Goal: Task Accomplishment & Management: Complete application form

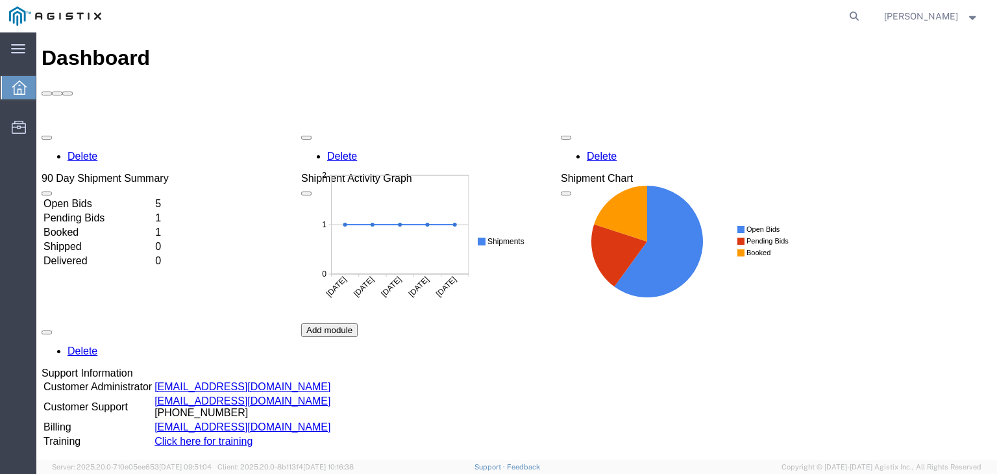
click at [91, 212] on td "Pending Bids" at bounding box center [98, 218] width 110 height 13
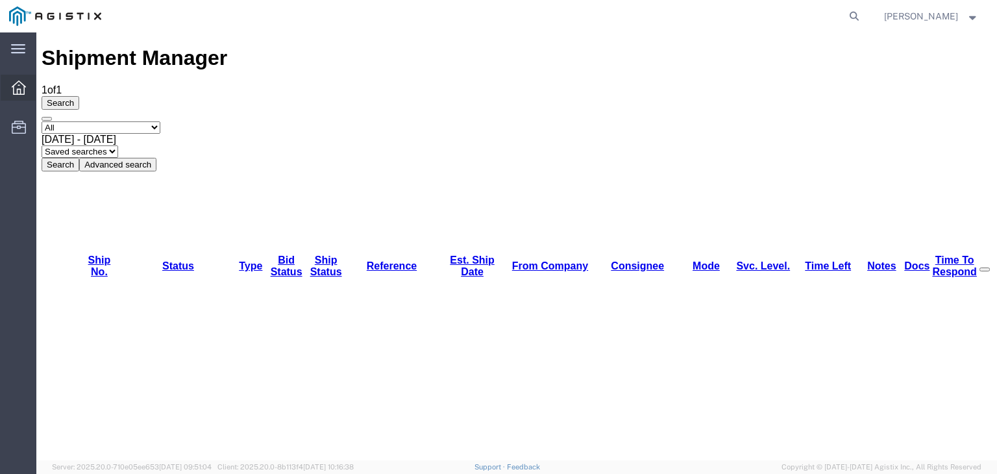
click at [27, 89] on div at bounding box center [19, 88] width 36 height 26
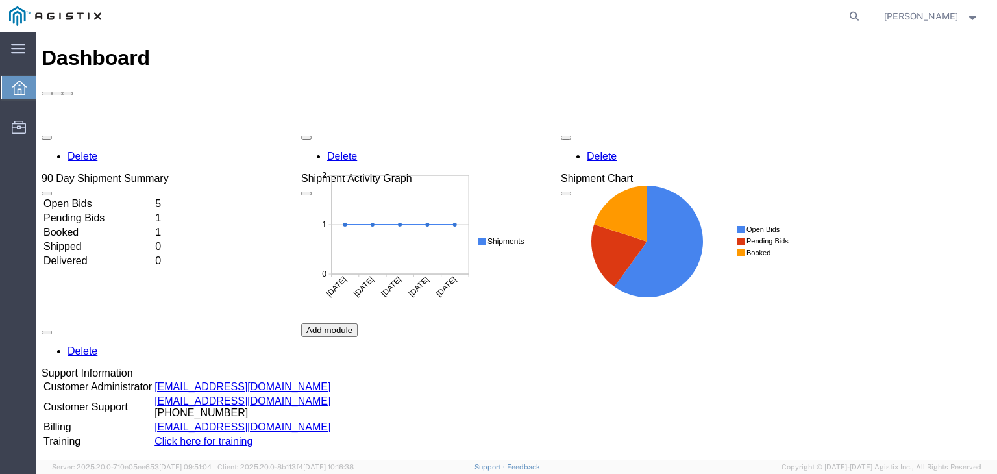
click at [94, 129] on div "Delete 90 Day Shipment Summary Open Bids 5 Pending Bids 1 Booked 1 Shipped 0 De…" at bounding box center [517, 324] width 951 height 390
click at [101, 197] on td "Open Bids" at bounding box center [98, 203] width 110 height 13
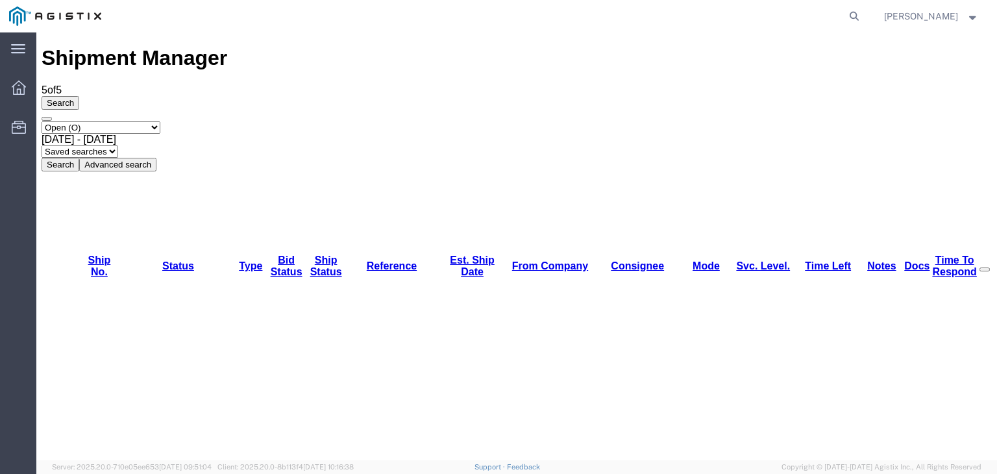
click at [884, 14] on span "[PERSON_NAME]" at bounding box center [921, 16] width 74 height 14
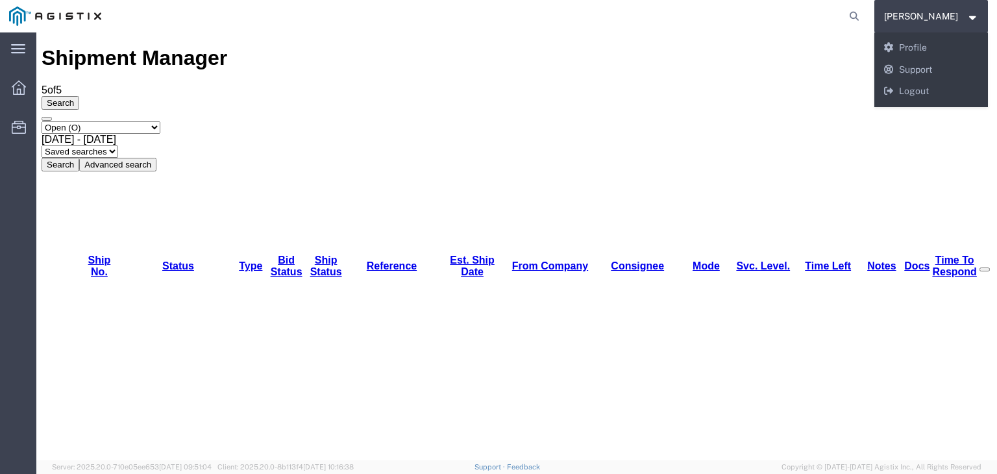
click at [845, 21] on form at bounding box center [855, 16] width 21 height 32
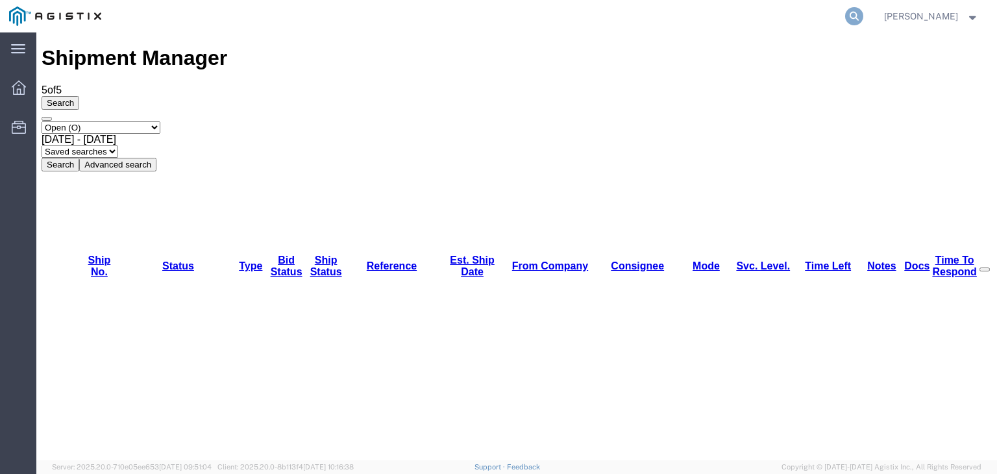
click at [846, 16] on icon at bounding box center [855, 16] width 18 height 18
paste input "#56963834"
drag, startPoint x: 452, startPoint y: 14, endPoint x: 395, endPoint y: -3, distance: 59.6
click at [395, 0] on html "main_menu Created with Sketch. Collapse Menu Dashboard Resources #56963834 [PER…" at bounding box center [498, 237] width 997 height 474
type input "56963834"
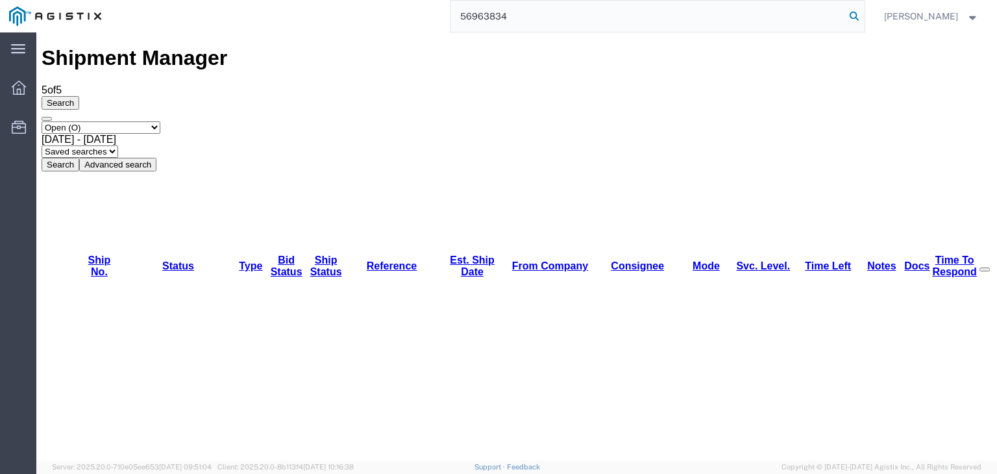
click at [846, 16] on icon at bounding box center [855, 16] width 18 height 18
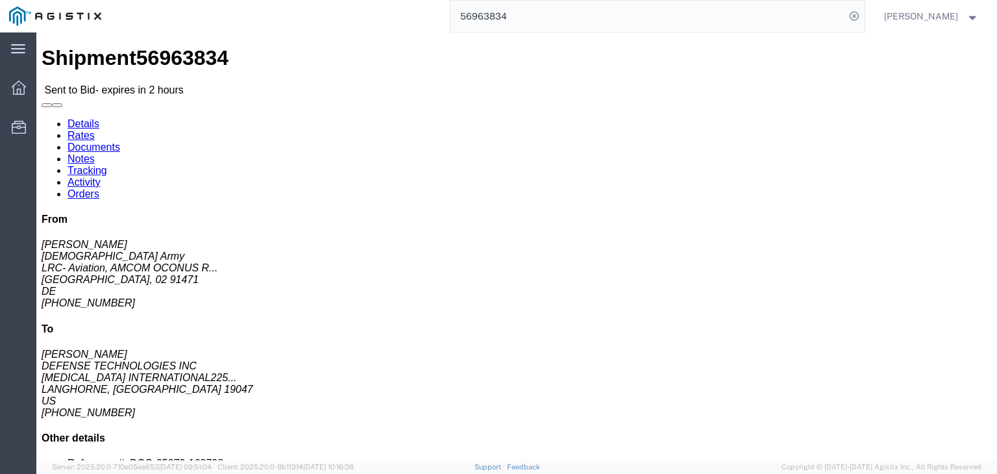
scroll to position [65, 0]
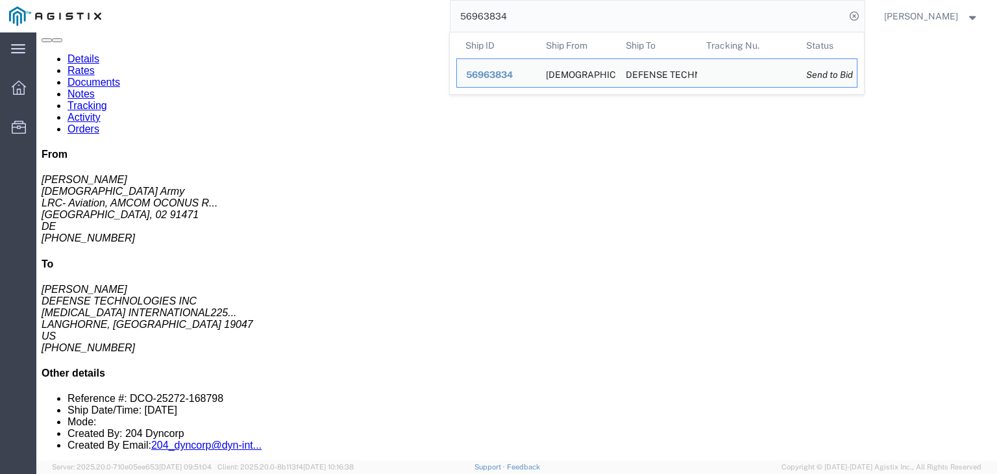
drag, startPoint x: 883, startPoint y: 388, endPoint x: 823, endPoint y: 349, distance: 72.2
click link "Enter / Modify Bid"
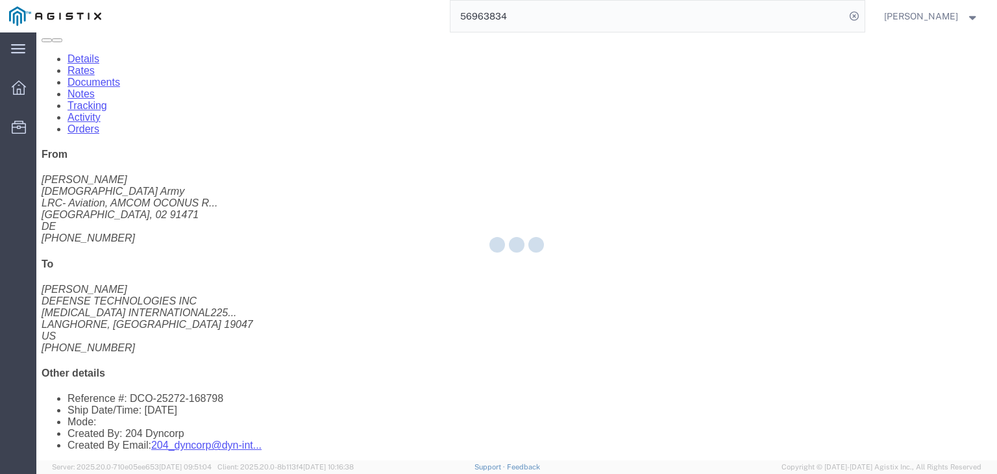
select select "14439"
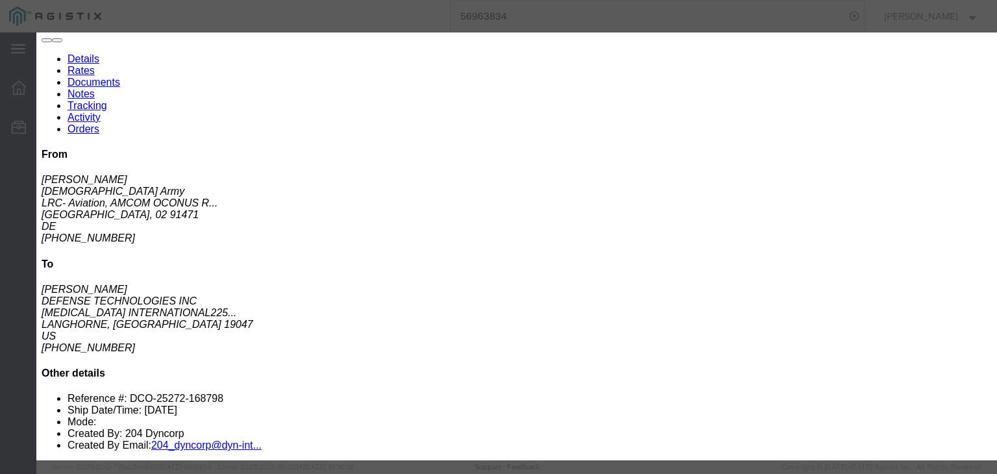
scroll to position [281, 0]
click textarea
paste textarea "Air Freight Charges ***Door to Destination airport*** ***Subject to space avail…"
click textarea "Air Freight Charges ***Door to Destination airport*** ***Subject to space avail…"
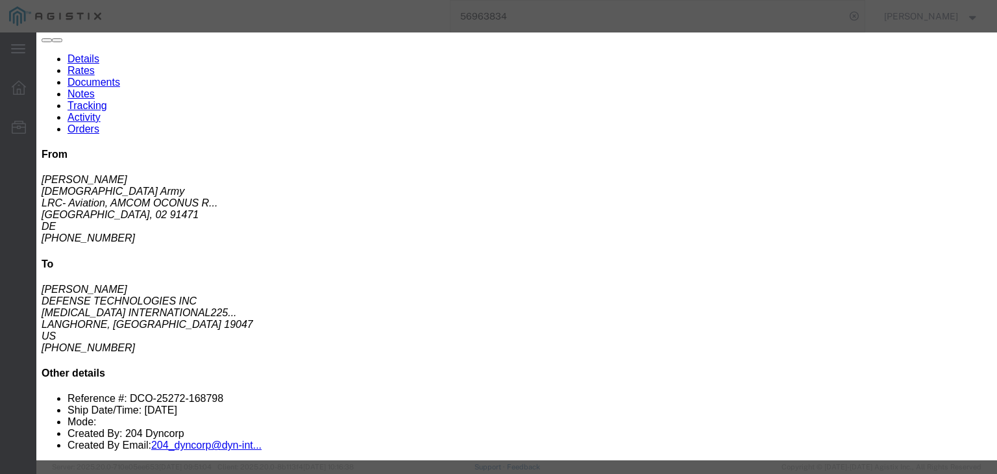
paste textarea "Import Handling / Customs Clearance AK302 (excluding any applicable customs fee…"
click textarea "Air Freight Charges ***Door to Destination airport*** ***Subject to space avail…"
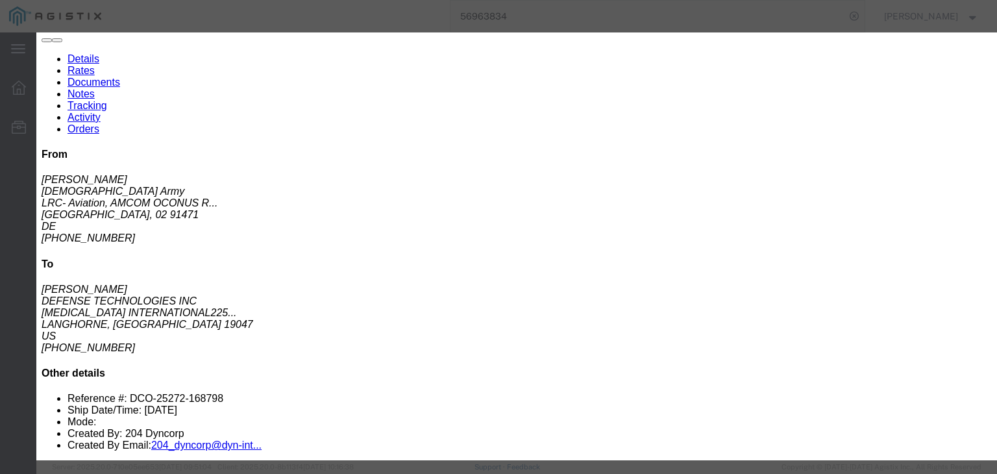
type textarea "Air Freight Charges ***Door to Destination airport*** ***Subject to space avail…"
drag, startPoint x: 444, startPoint y: 239, endPoint x: 437, endPoint y: 245, distance: 9.2
click textarea "Air Freight Charges ***Door to Destination airport*** ***Subject to space avail…"
drag, startPoint x: 602, startPoint y: 214, endPoint x: 618, endPoint y: 218, distance: 16.7
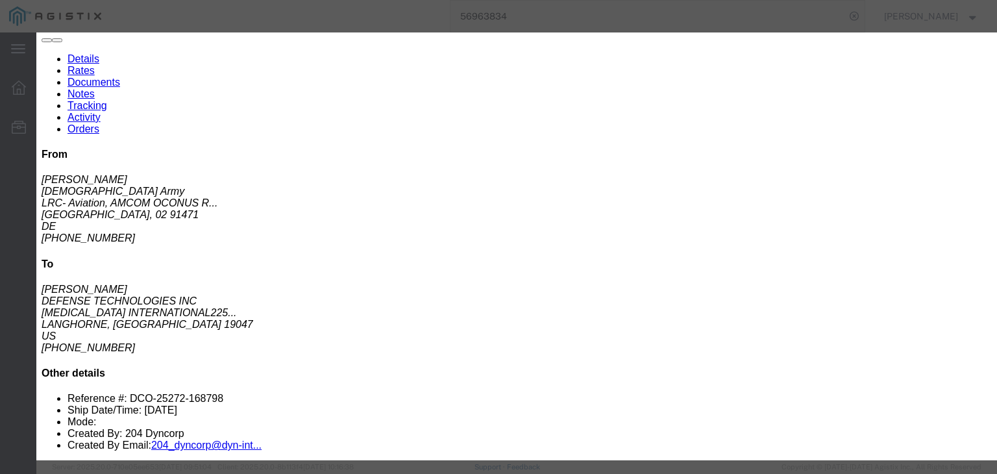
click textarea "Air Freight Charges ***Door to Destination airport*** ***Subject to space avail…"
drag, startPoint x: 462, startPoint y: 242, endPoint x: 644, endPoint y: 247, distance: 182.6
click textarea "Air Freight Charges ***Door to Destination airport*** ***Subject to space avail…"
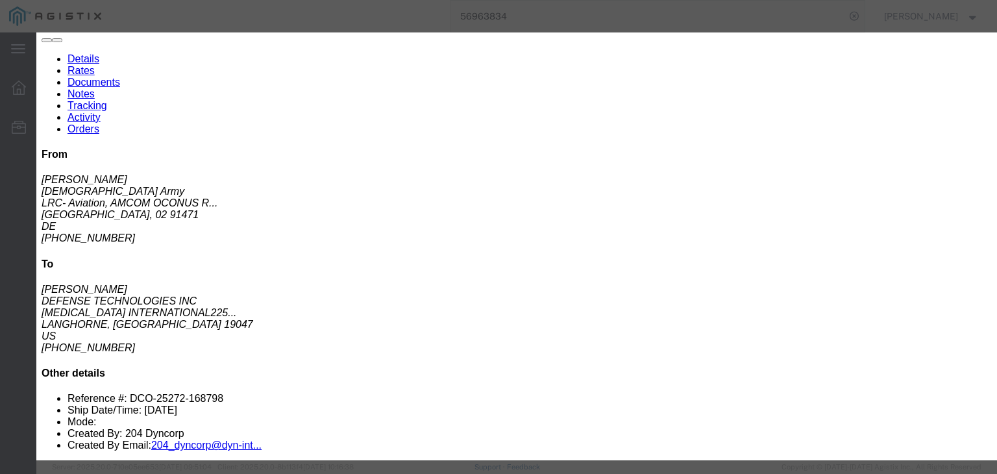
click div "Mode Select Air Less than Truckload Multi-Leg Ocean Freight Rail Small Parcel T…"
click input "text"
type input "FRA"
click input "text"
drag, startPoint x: 341, startPoint y: 149, endPoint x: 318, endPoint y: 142, distance: 24.0
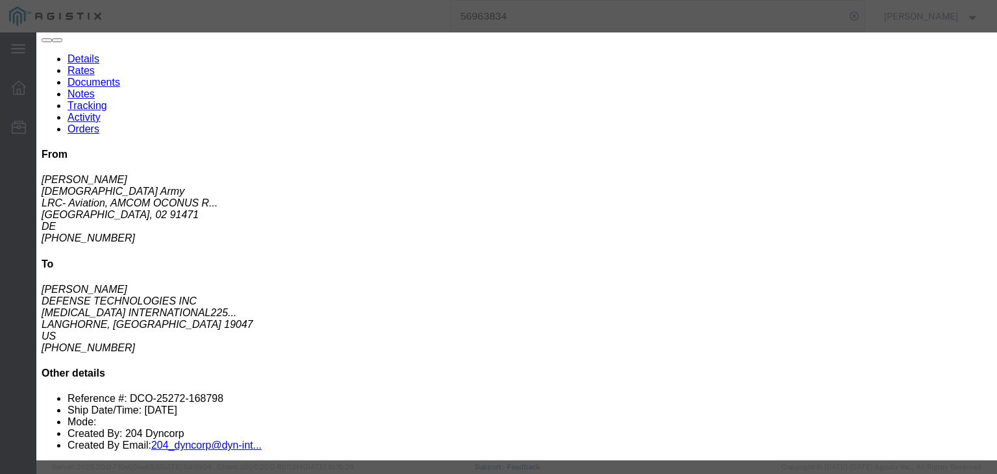
click div "ewr"
click input "ewr"
type input "EWR"
click select "Select 2 Day Service 3 Axle Winch Truck 3 to 5 Day Service 96L Domestic Flat Ra…"
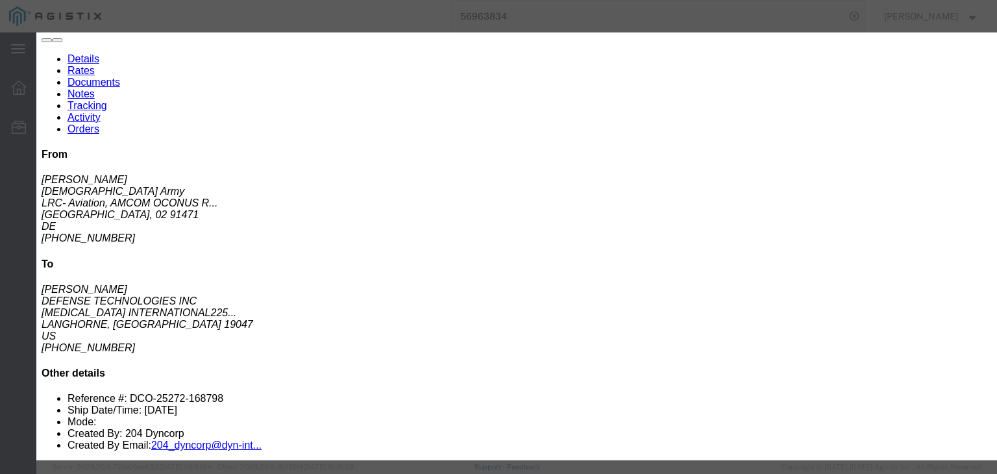
click input "number"
paste input "2686.55"
type input "2686.55"
click input "number"
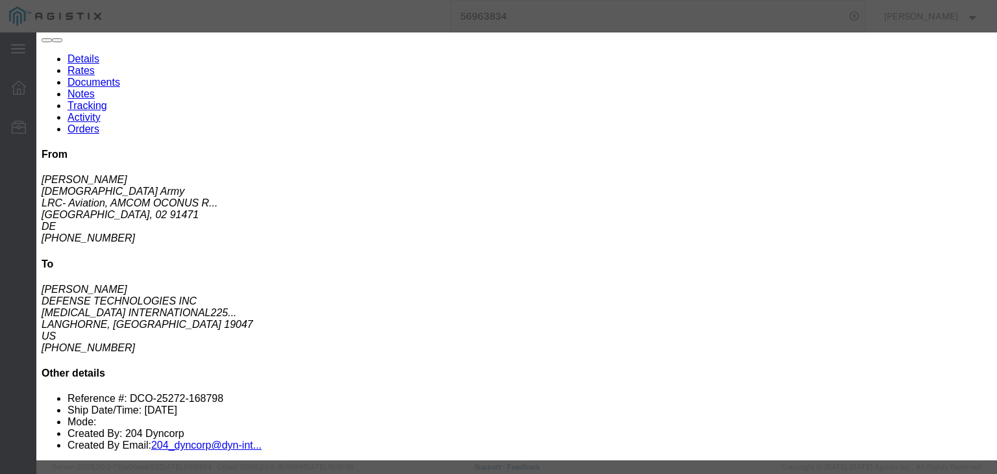
type input "7"
click select "Select 2 Day Service 3 Axle Winch Truck 3 to 5 Day Service 96L Domestic Flat Ra…"
select select "3_TO_5_DAY"
click select "Select 2 Day Service 3 Axle Winch Truck 3 to 5 Day Service 96L Domestic Flat Ra…"
click select "Select Air Less than Truckload Multi-Leg Ocean Freight Rail Small Parcel Truckl…"
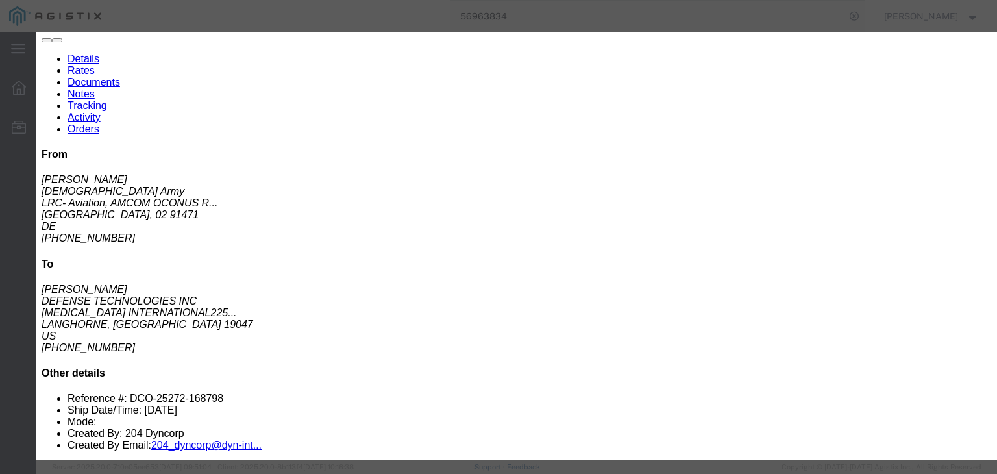
select select "AIR"
click select "Select Air Less than Truckload Multi-Leg Ocean Freight Rail Small Parcel Truckl…"
click input "number"
drag, startPoint x: 727, startPoint y: 88, endPoint x: 681, endPoint y: 53, distance: 57.0
click div "Select 2 Day Service 3 Axle Winch Truck 3 to 5 Day Service 96L Domestic Flat Ra…"
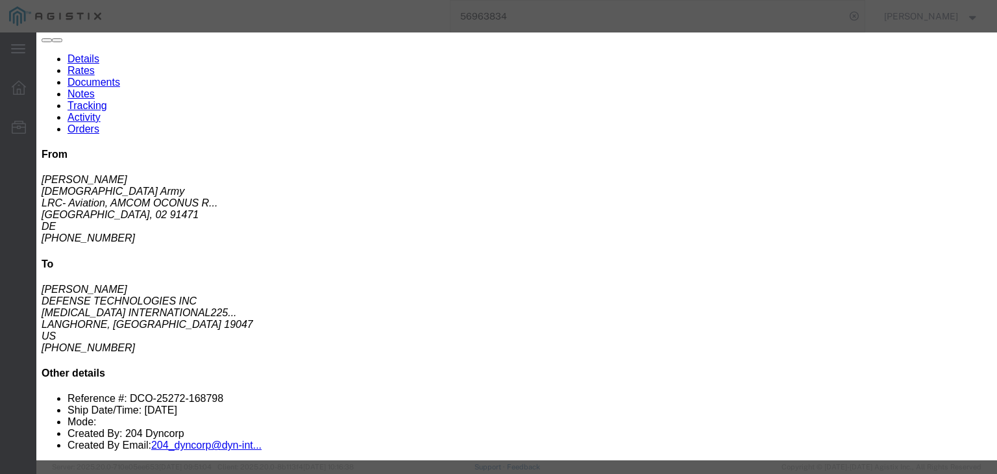
type input "0.01"
click input "2686.55"
type input "2686.54"
click input "text"
type input "223385"
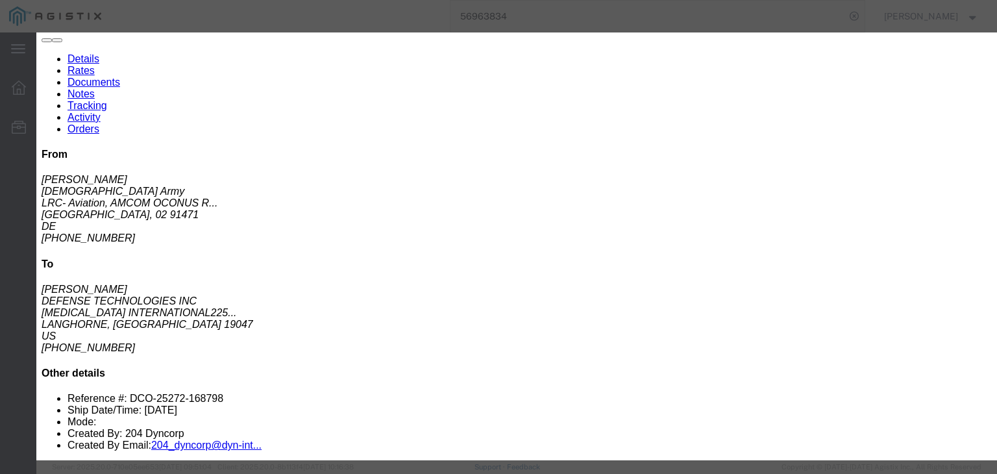
click div "Service Level Select 2 Day Air LTL Standard 3 - 5 Day Less than Truckload Ocean…"
click select "Select 2 Day Air LTL Standard 3 - 5 Day Less than Truckload Ocean TL Standard 3…"
select select "35808"
click select "Select 2 Day Air LTL Standard 3 - 5 Day Less than Truckload Ocean TL Standard 3…"
click div "Bid Information Vendor Select Priority Worldwide Service Level Select 2 Day Air…"
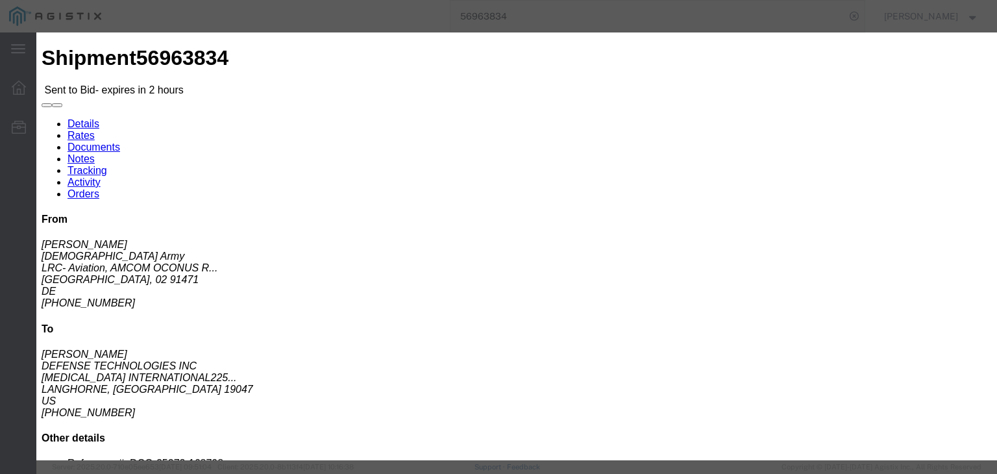
scroll to position [281, 0]
click button "Submit"
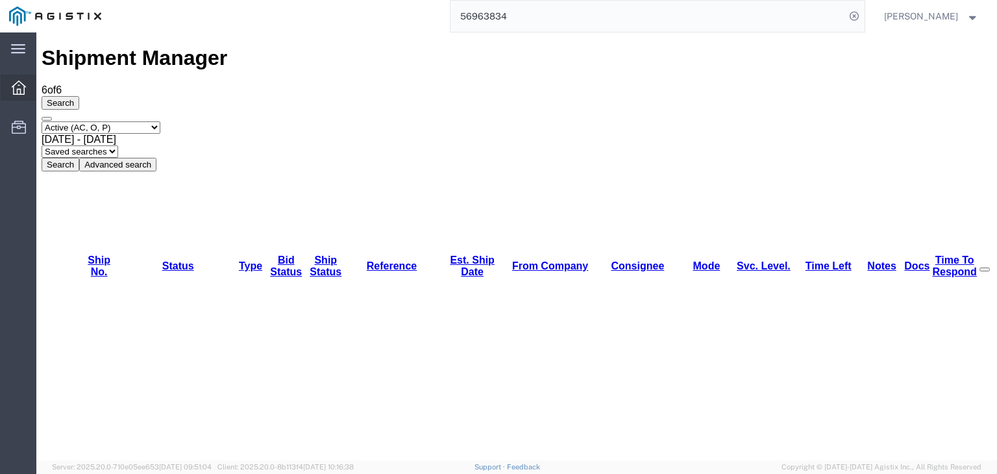
click at [26, 88] on div at bounding box center [19, 88] width 36 height 26
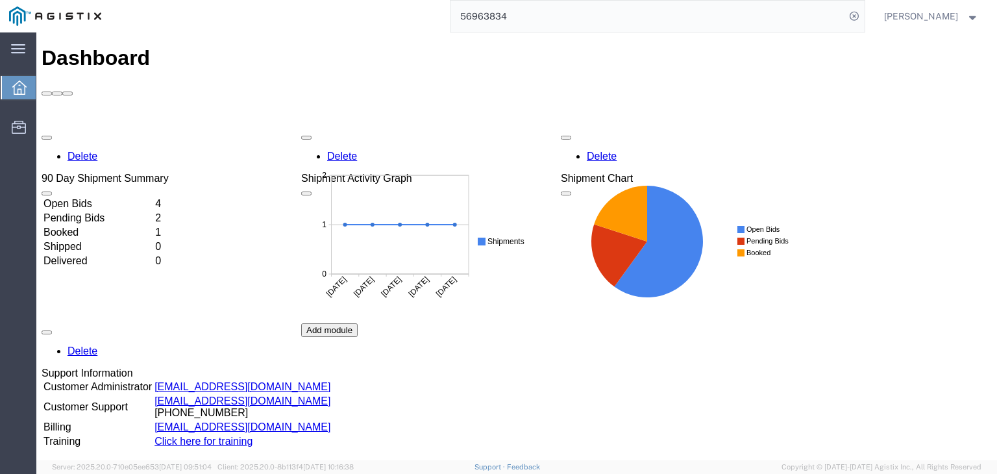
click at [475, 19] on input "56963834" at bounding box center [648, 16] width 395 height 31
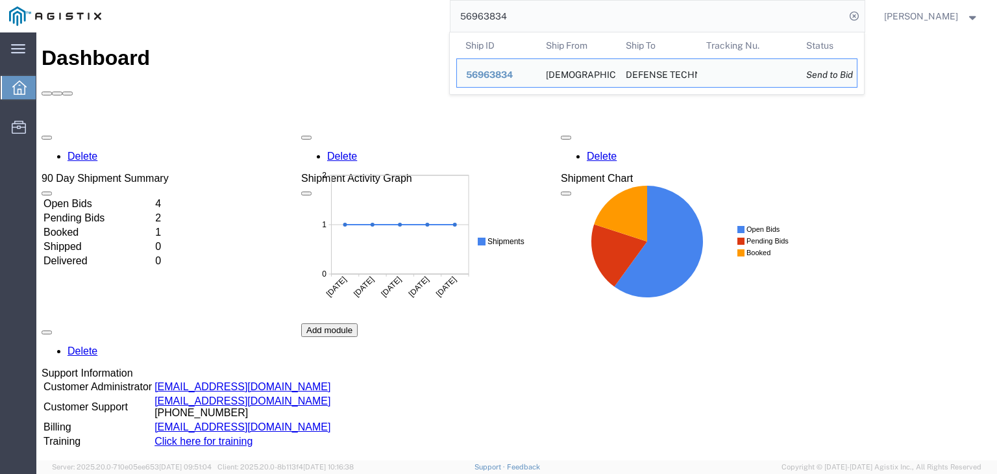
click at [475, 19] on input "56963834" at bounding box center [648, 16] width 395 height 31
paste input "#56963834"
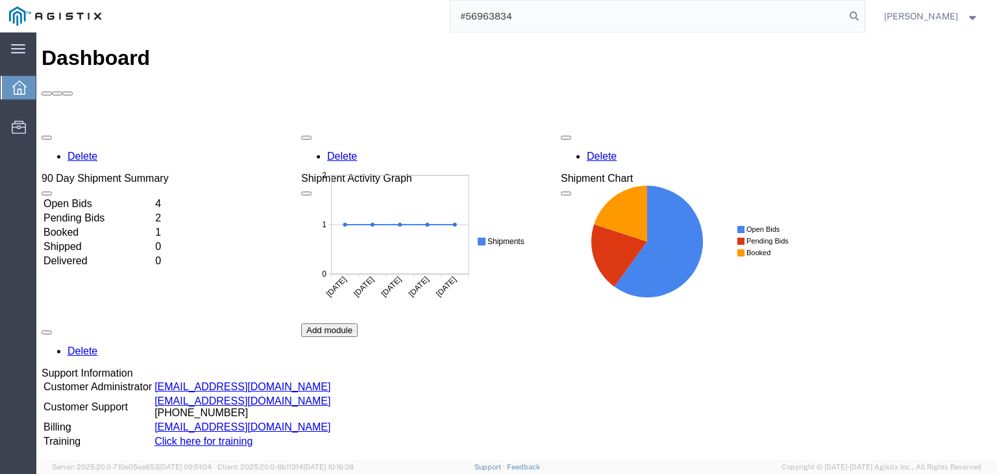
click at [455, 14] on input "#56963834" at bounding box center [648, 16] width 395 height 31
click at [853, 16] on form "56963834" at bounding box center [658, 16] width 416 height 32
click at [846, 14] on icon at bounding box center [855, 16] width 18 height 18
type input "56963834"
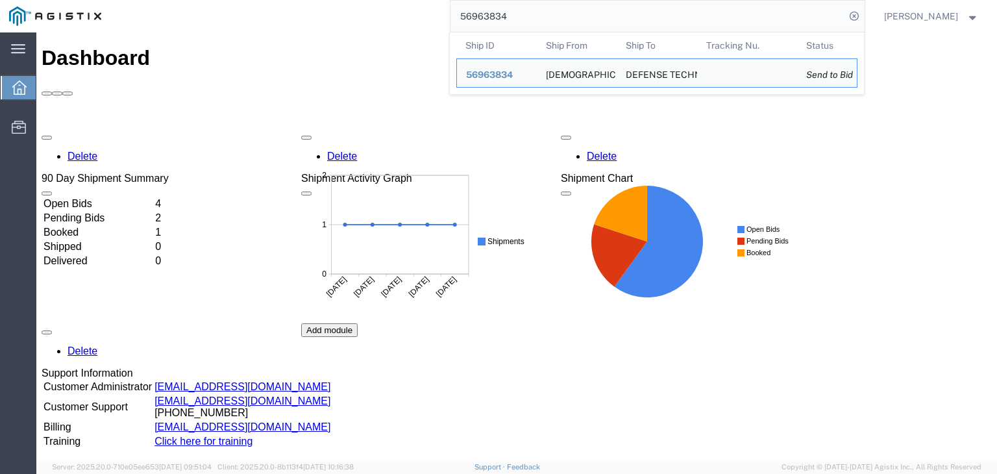
click at [595, 16] on input "56963834" at bounding box center [648, 16] width 395 height 31
click at [507, 70] on div "56963834" at bounding box center [497, 75] width 62 height 14
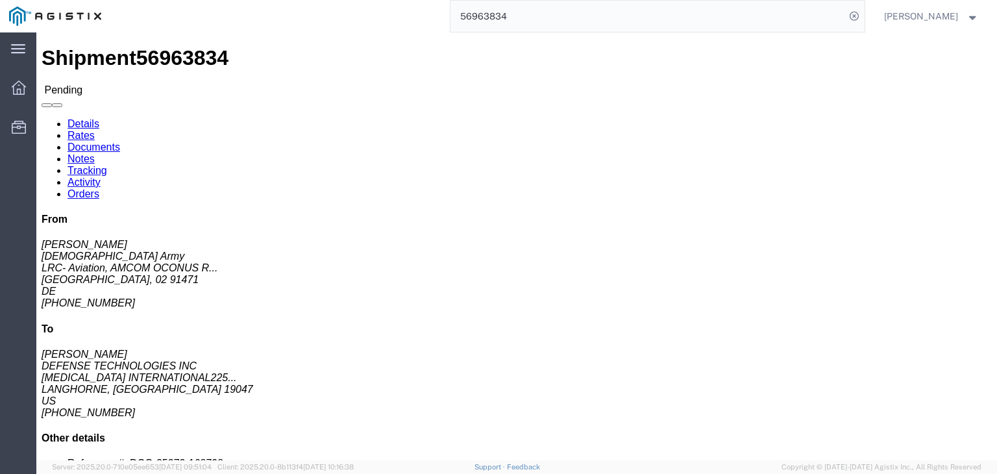
click h2 "Shipment Detail"
click link "Documents"
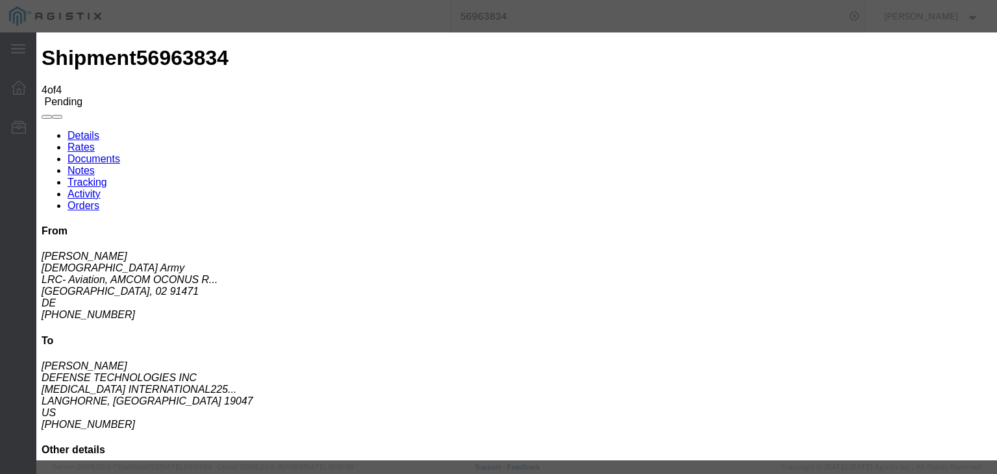
type input "C:\fakepath\Priority Worldwide Quote - 223385 - AMENTUM.pdf"
type input "223385"
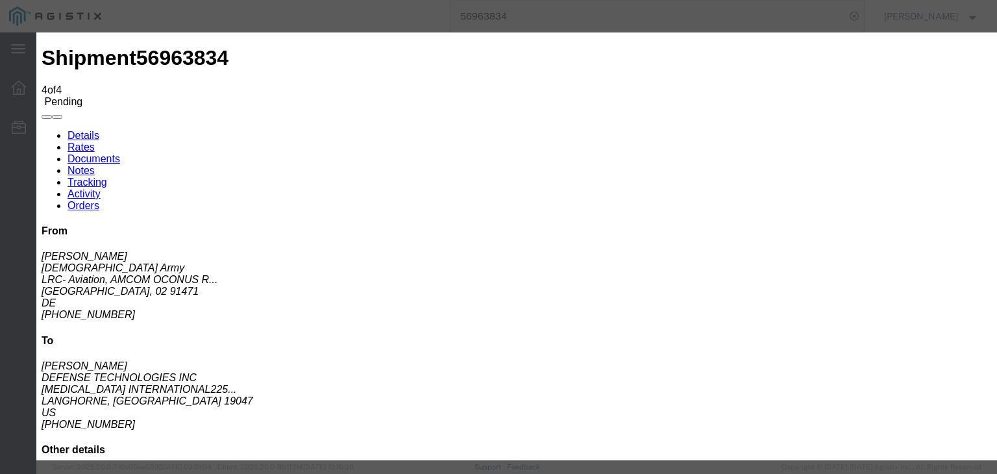
select select
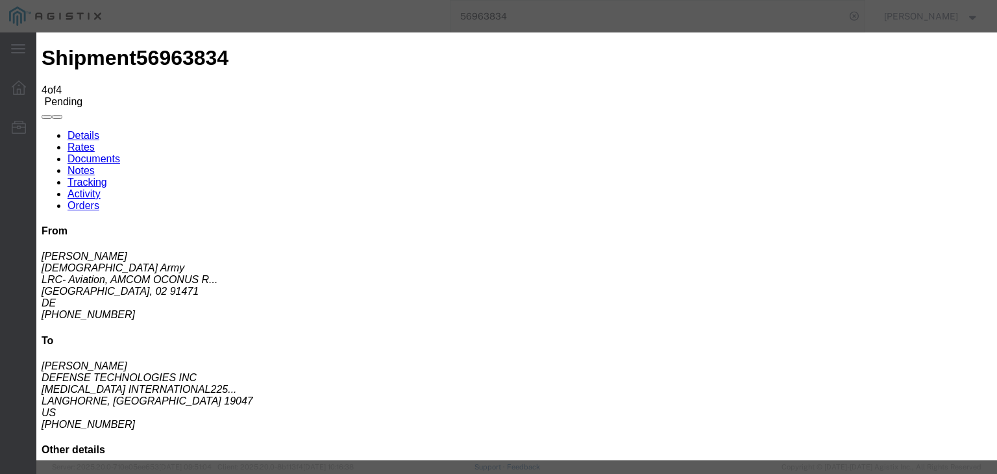
select select
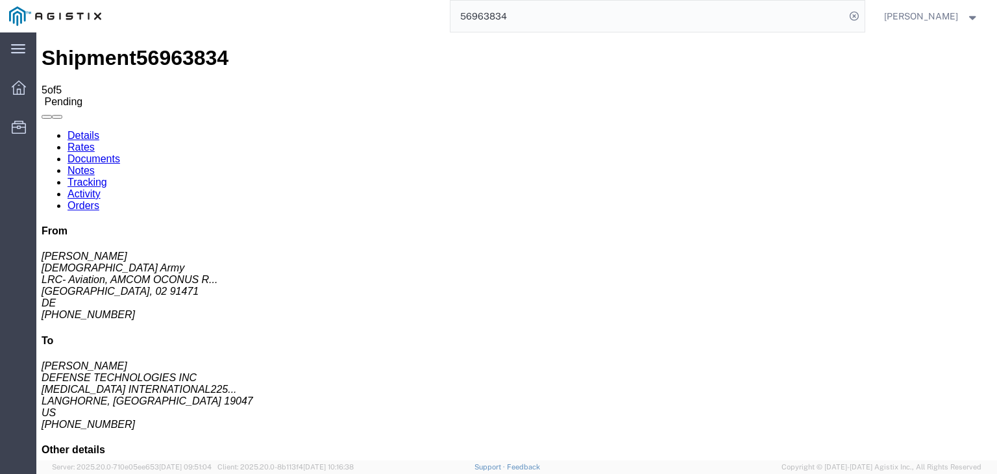
drag, startPoint x: 169, startPoint y: 155, endPoint x: 278, endPoint y: 179, distance: 111.7
click at [95, 165] on link "Notes" at bounding box center [81, 170] width 27 height 11
drag, startPoint x: 459, startPoint y: 250, endPoint x: 453, endPoint y: 260, distance: 12.3
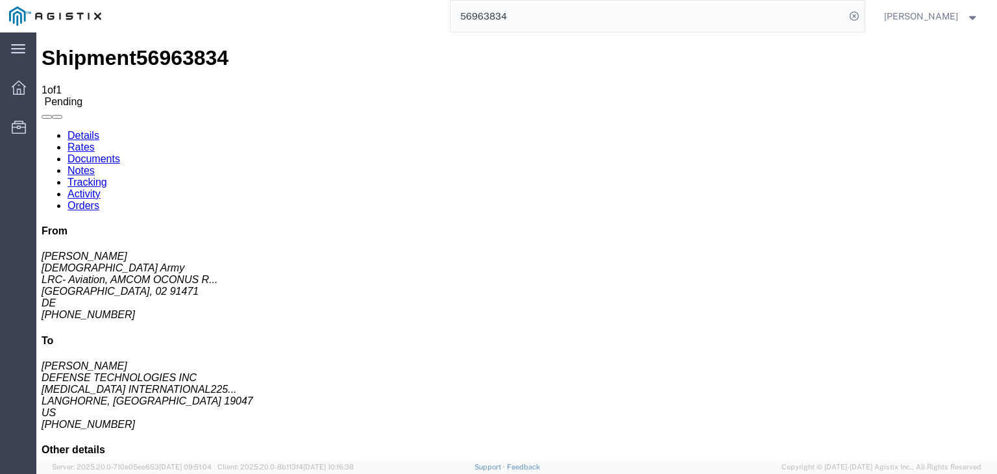
click at [88, 130] on link "Details" at bounding box center [84, 135] width 32 height 11
click span
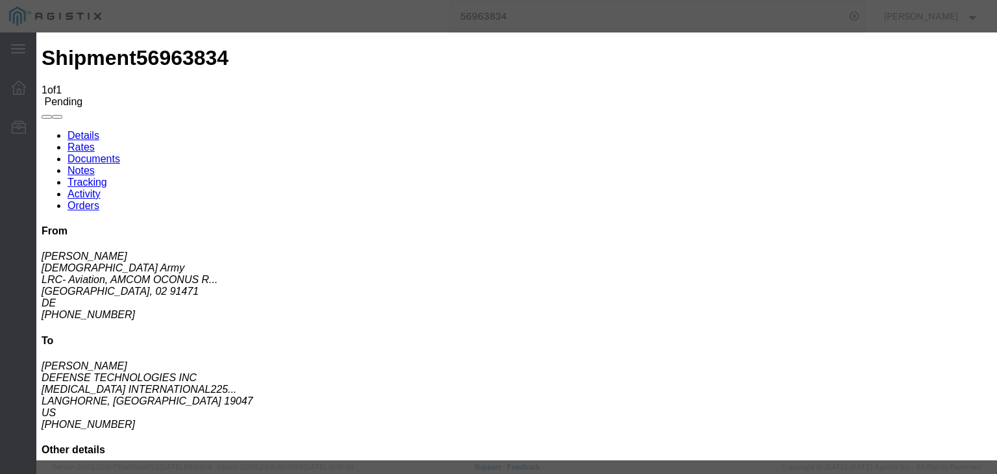
click input "text"
type input "[EMAIL_ADDRESS][DOMAIN_NAME]"
click textarea
click textarea "Submmited by [PERSON_NAME]"
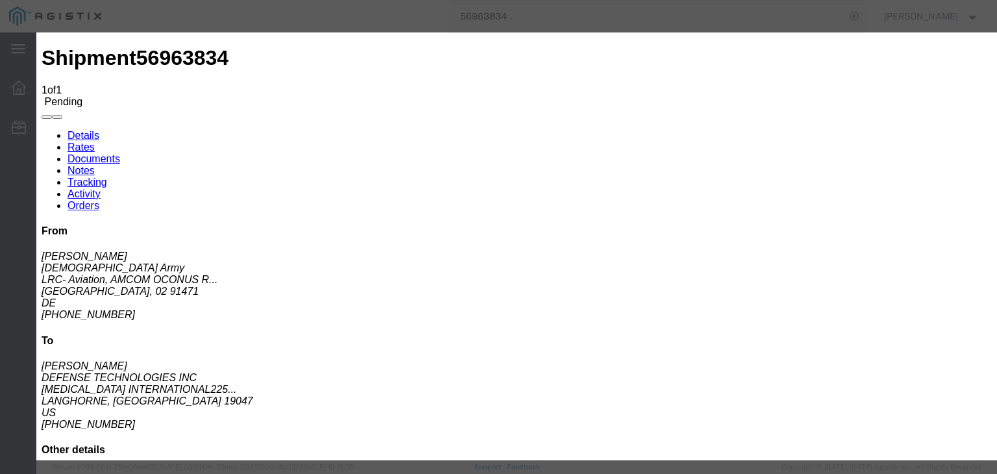
click textarea "Submmited by [PERSON_NAME]"
type textarea "Submmited by [PERSON_NAME]"
click button "Send"
